Goal: Task Accomplishment & Management: Manage account settings

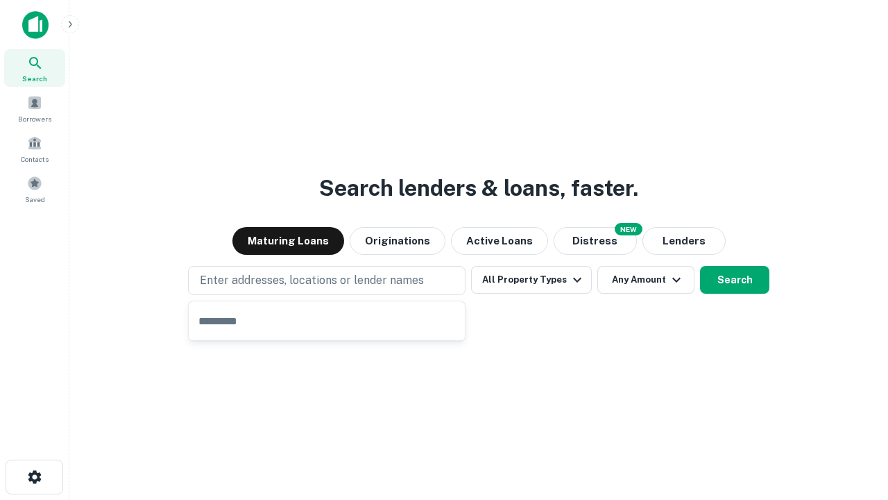
type input "**********"
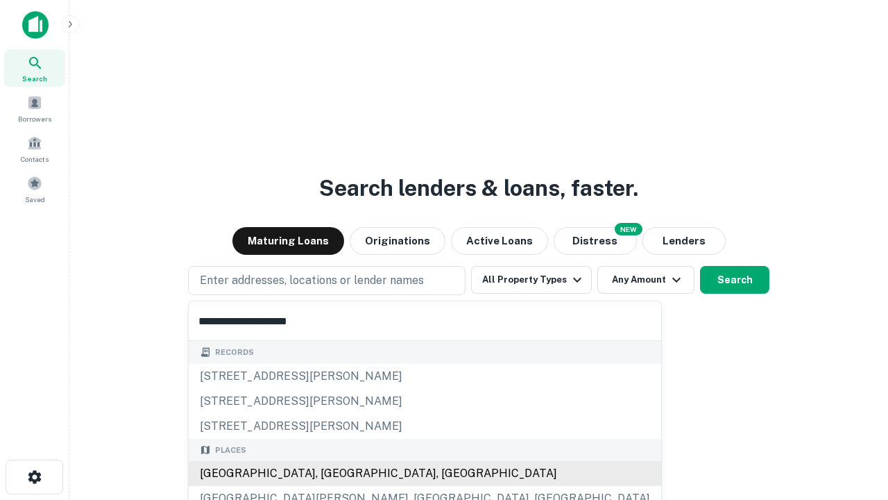
click at [332, 473] on div "[GEOGRAPHIC_DATA], [GEOGRAPHIC_DATA], [GEOGRAPHIC_DATA]" at bounding box center [425, 473] width 473 height 25
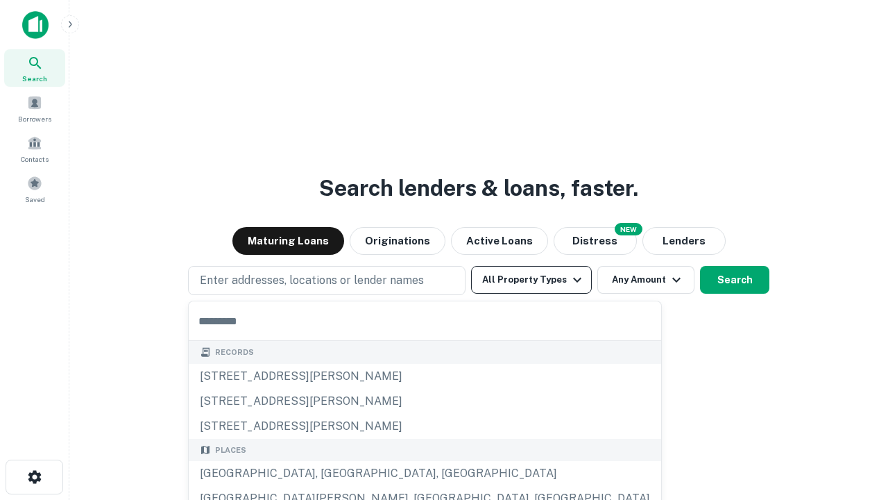
click at [531, 280] on button "All Property Types" at bounding box center [531, 280] width 121 height 28
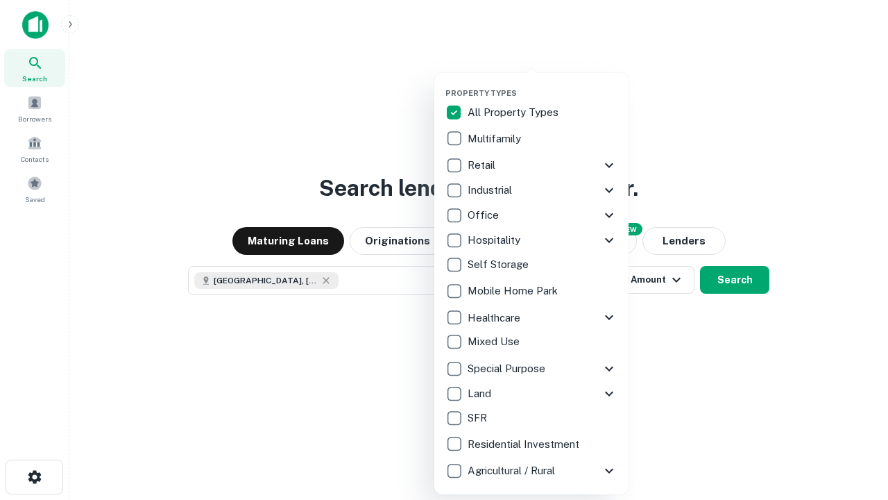
click at [543, 84] on button "button" at bounding box center [542, 84] width 194 height 1
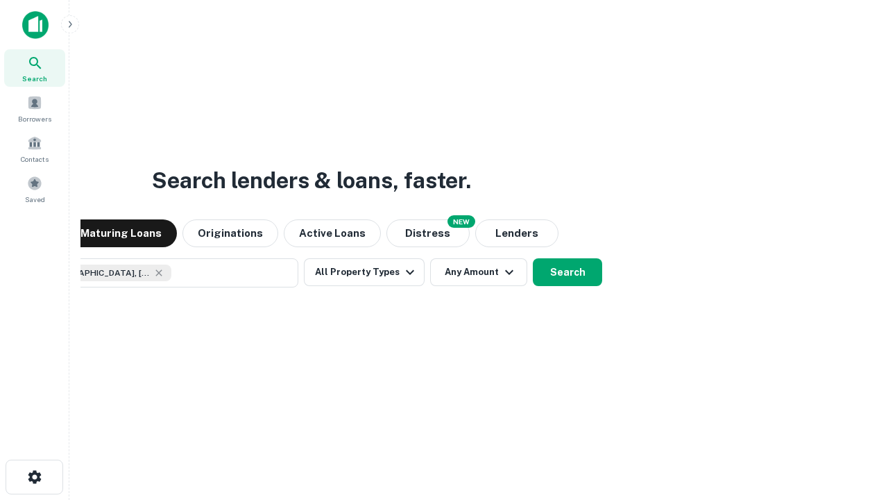
scroll to position [22, 0]
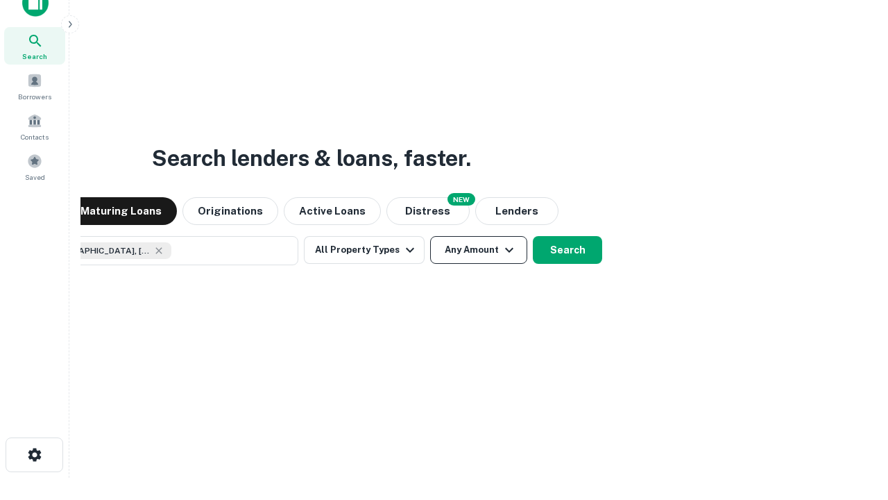
click at [430, 236] on button "Any Amount" at bounding box center [478, 250] width 97 height 28
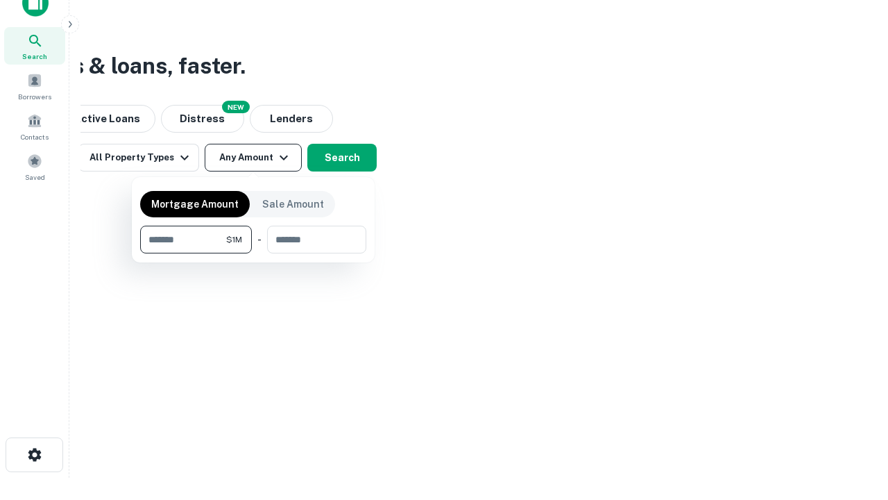
type input "*******"
click at [253, 253] on button "button" at bounding box center [253, 253] width 226 height 1
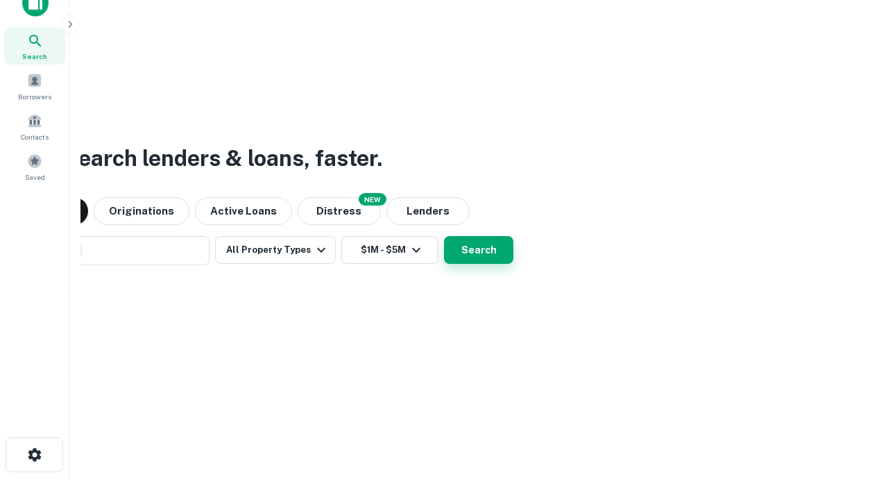
click at [444, 236] on button "Search" at bounding box center [478, 250] width 69 height 28
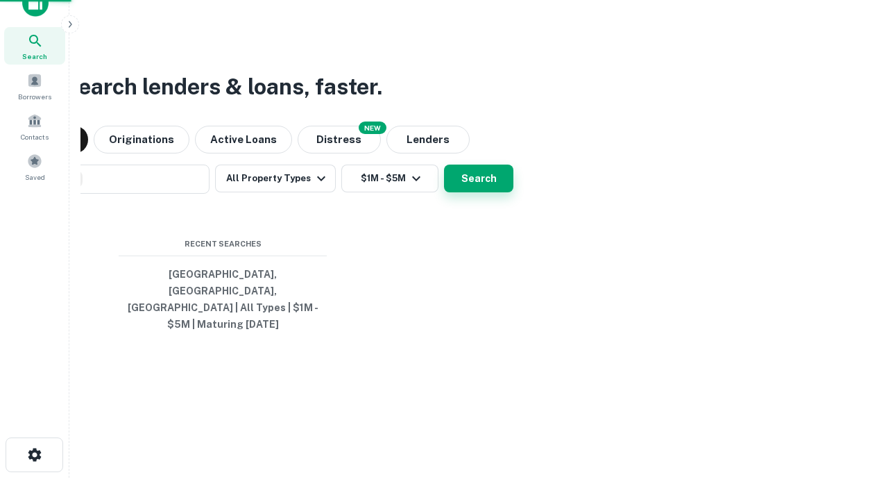
scroll to position [45, 393]
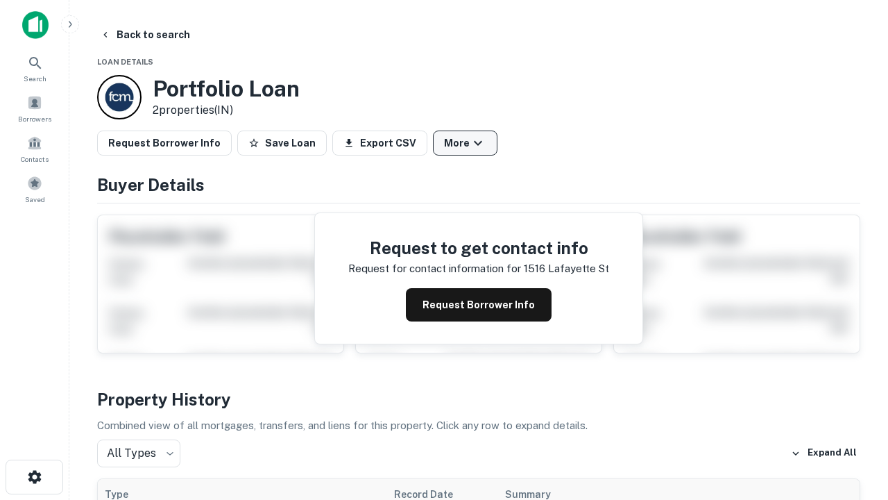
click at [465, 143] on button "More" at bounding box center [465, 142] width 65 height 25
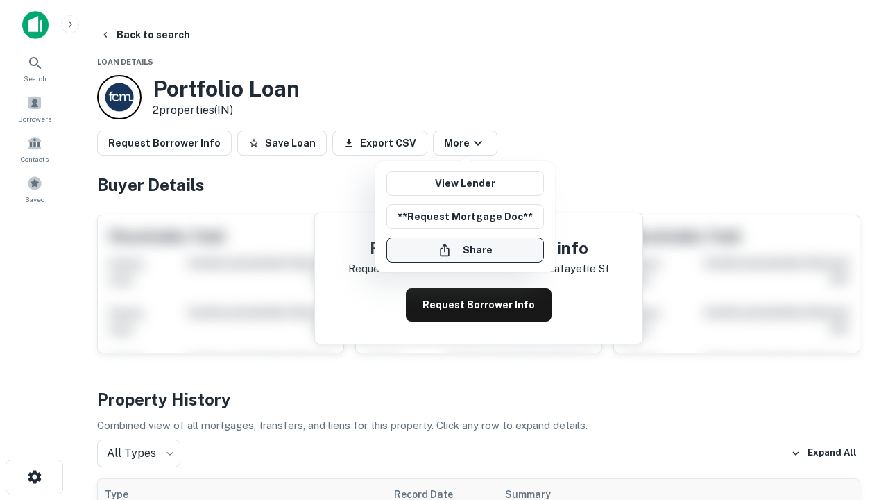
click at [465, 250] on button "Share" at bounding box center [465, 249] width 158 height 25
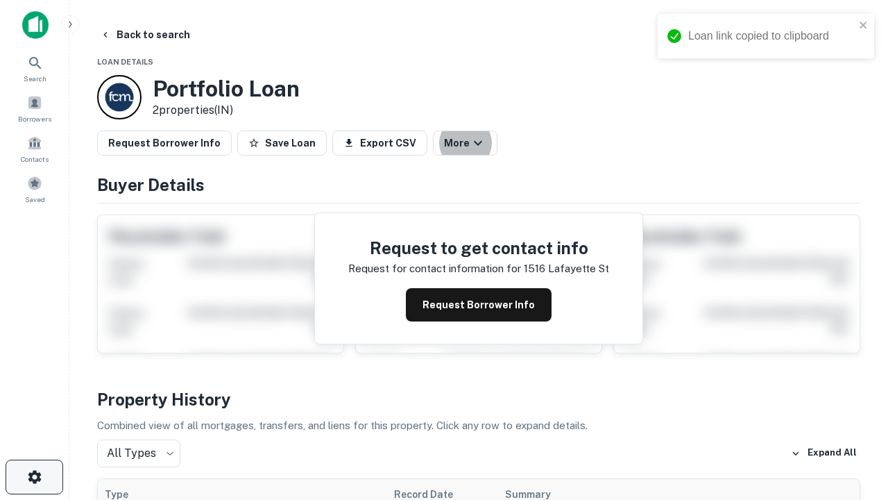
click at [34, 477] on icon "button" at bounding box center [34, 476] width 17 height 17
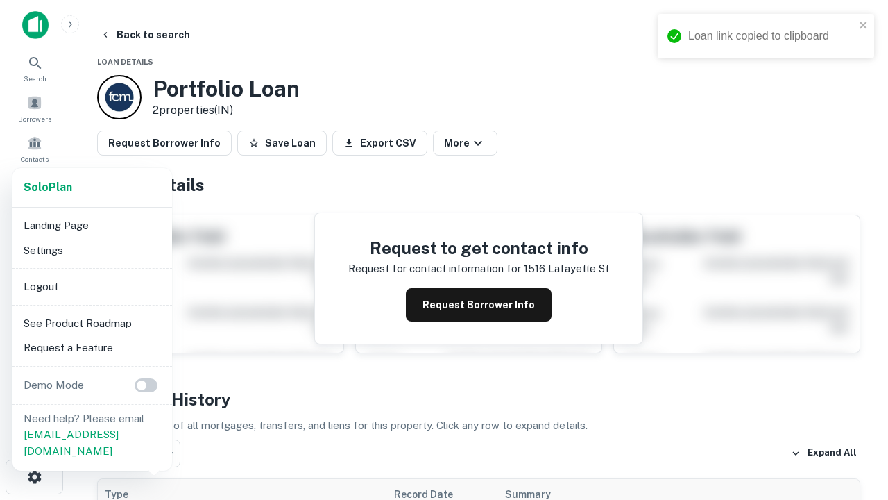
click at [92, 286] on li "Logout" at bounding box center [92, 286] width 148 height 25
